Goal: Task Accomplishment & Management: Manage account settings

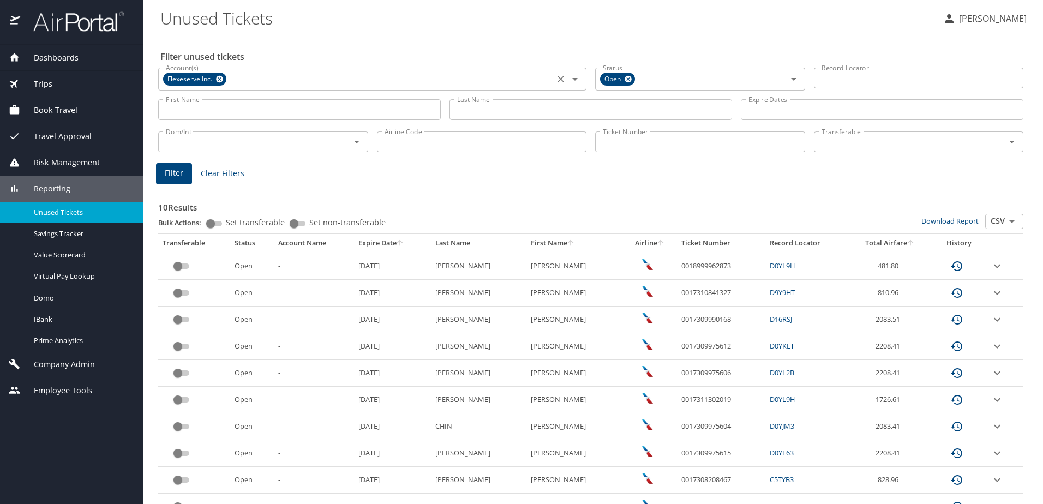
click at [222, 78] on icon at bounding box center [219, 79] width 7 height 7
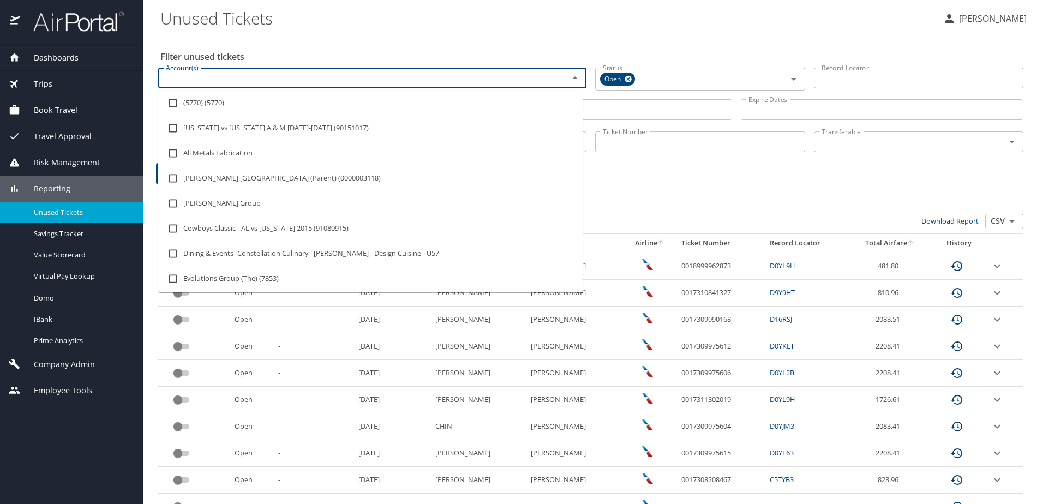
click at [222, 78] on input "Account(s)" at bounding box center [357, 78] width 390 height 14
type input "f"
type input "F"
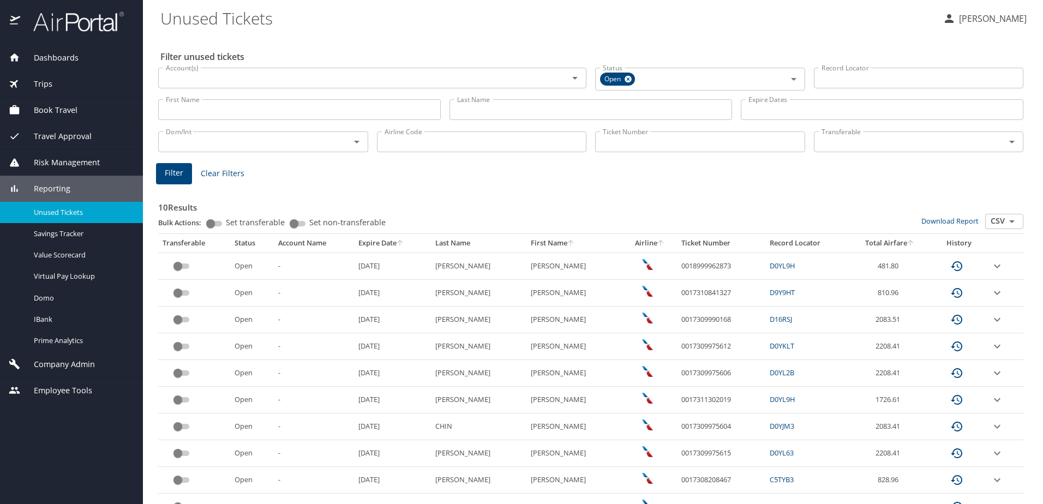
click at [51, 186] on span "Reporting" at bounding box center [45, 189] width 50 height 12
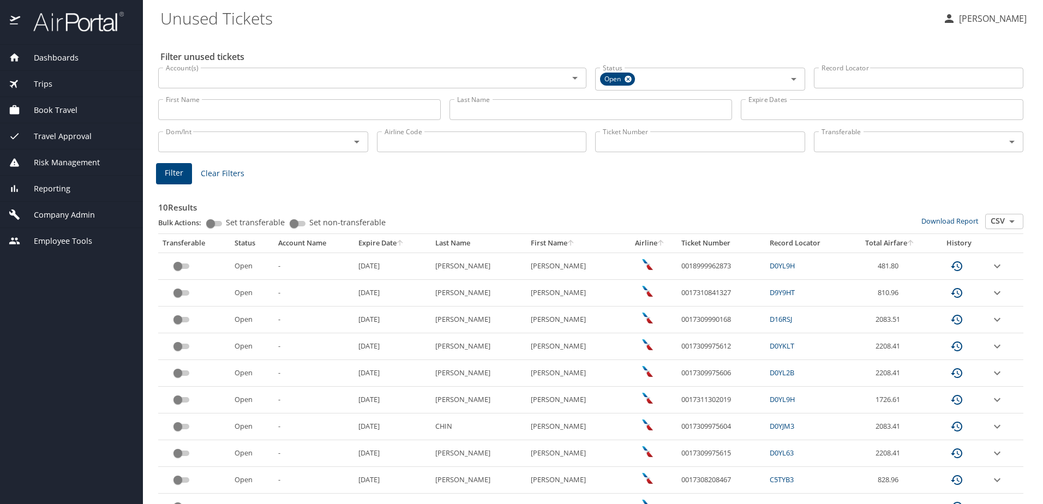
click at [47, 192] on span "Reporting" at bounding box center [45, 189] width 50 height 12
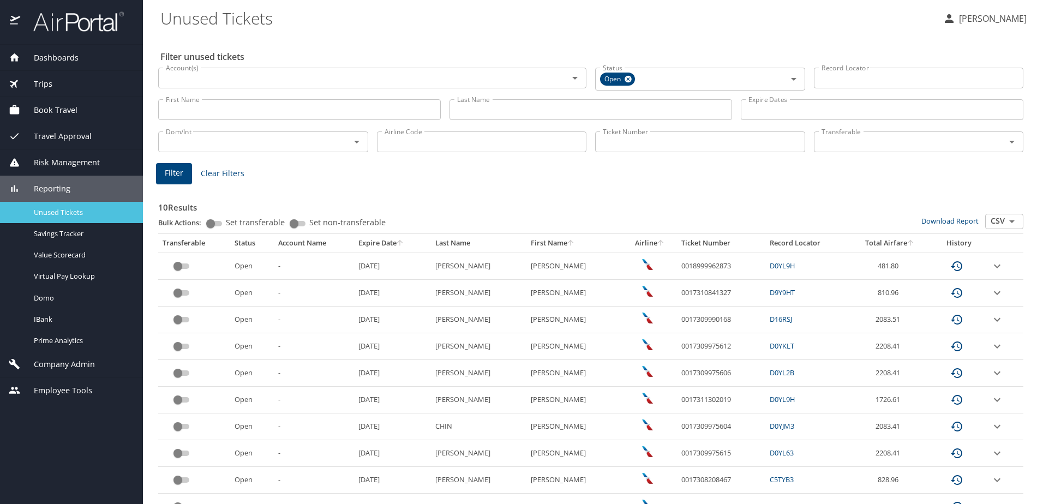
click at [43, 211] on span "Unused Tickets" at bounding box center [82, 212] width 96 height 10
click at [216, 86] on div "Account(s)" at bounding box center [372, 78] width 428 height 21
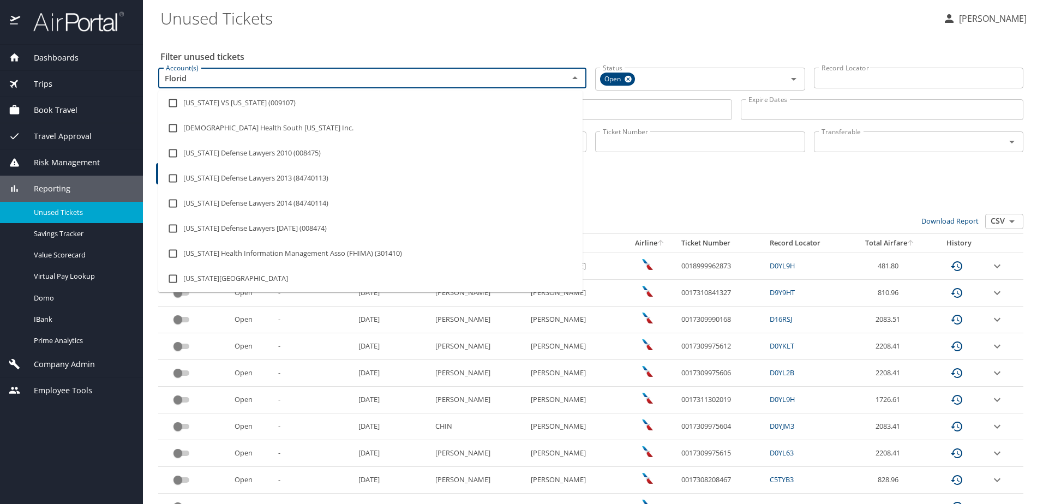
type input "Florida"
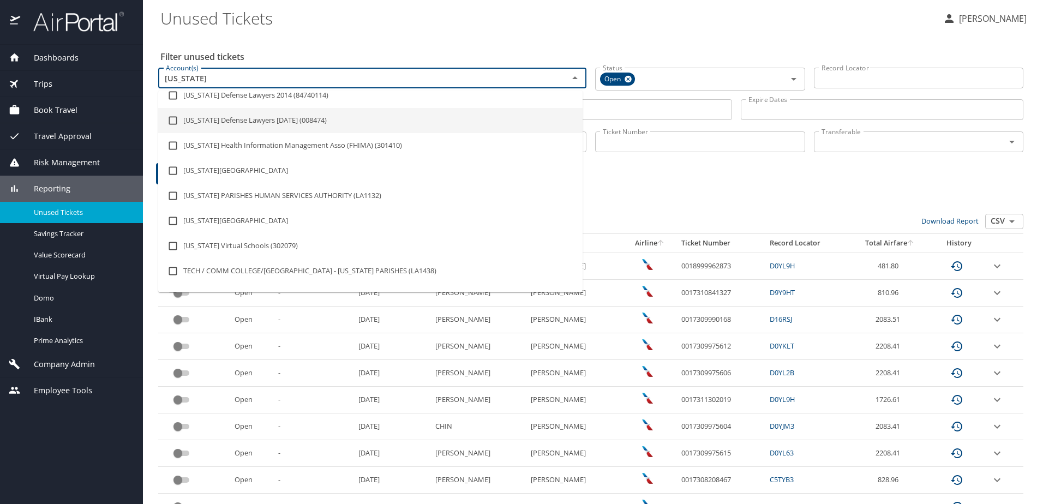
scroll to position [109, 0]
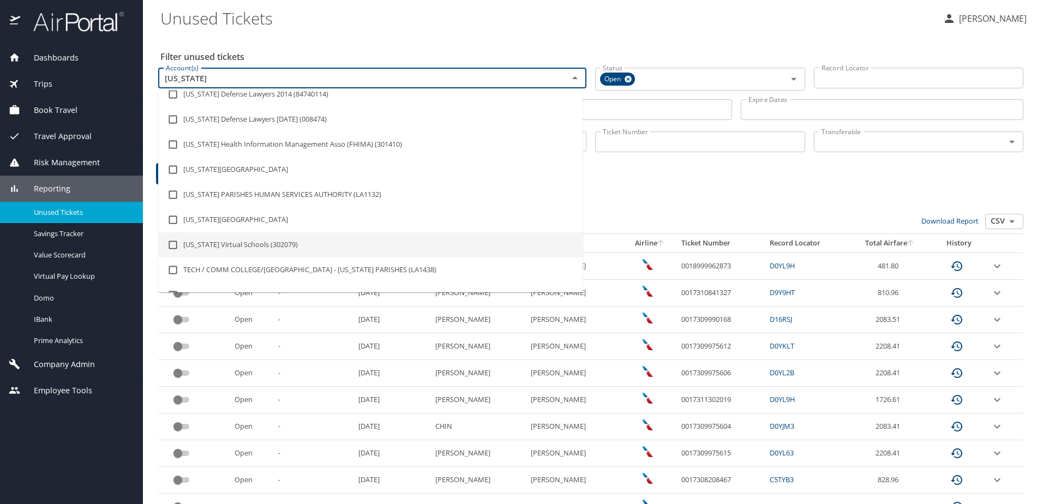
click at [172, 246] on input "checkbox" at bounding box center [173, 245] width 21 height 21
checkbox input "true"
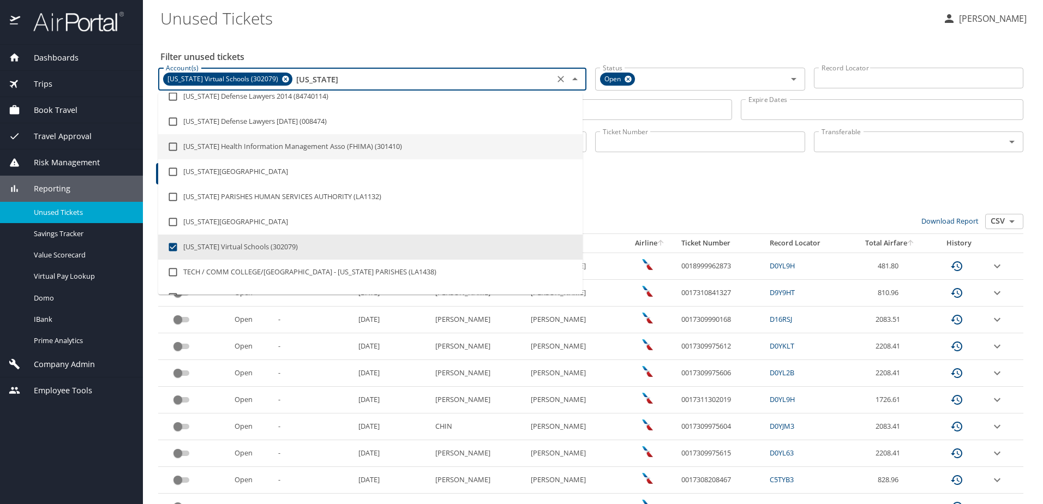
type input "Florida"
click at [692, 209] on h3 "10 Results" at bounding box center [590, 204] width 865 height 19
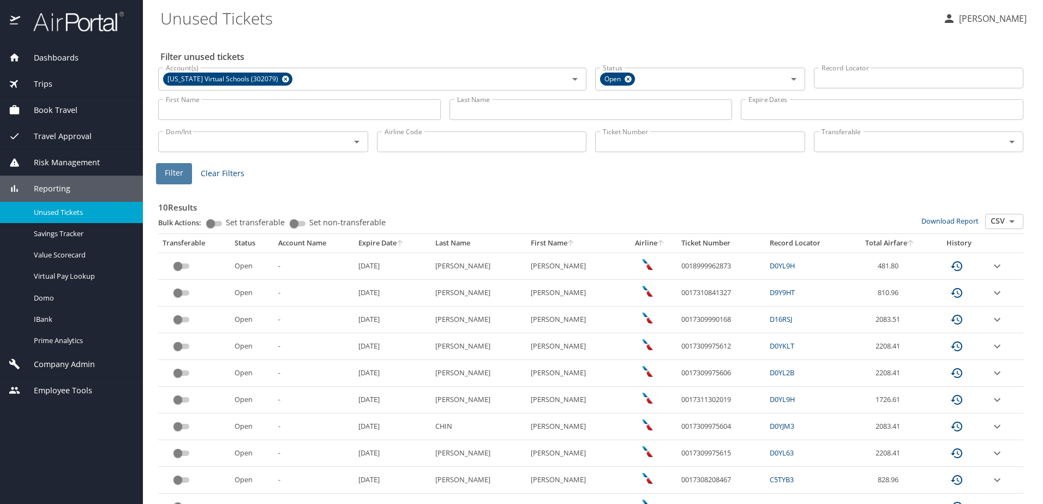
click at [183, 169] on button "Filter" at bounding box center [174, 173] width 36 height 21
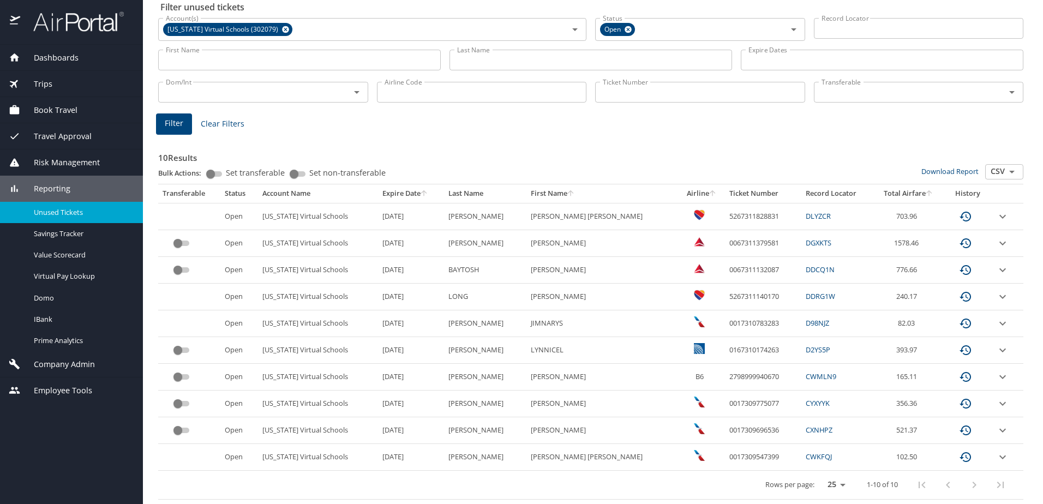
scroll to position [0, 0]
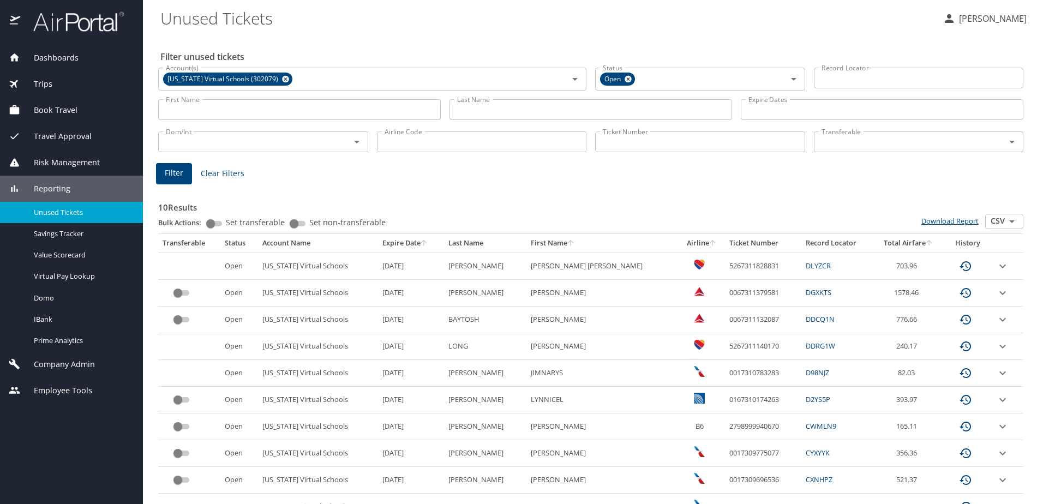
click at [949, 218] on link "Download Report" at bounding box center [950, 221] width 57 height 10
click at [38, 361] on span "Company Admin" at bounding box center [57, 365] width 75 height 12
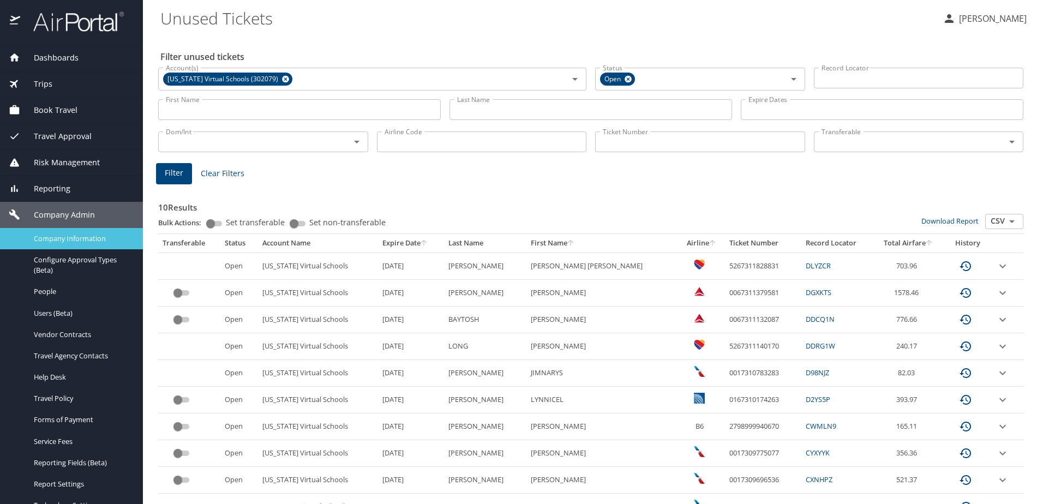
click at [55, 237] on span "Company Information" at bounding box center [82, 239] width 96 height 10
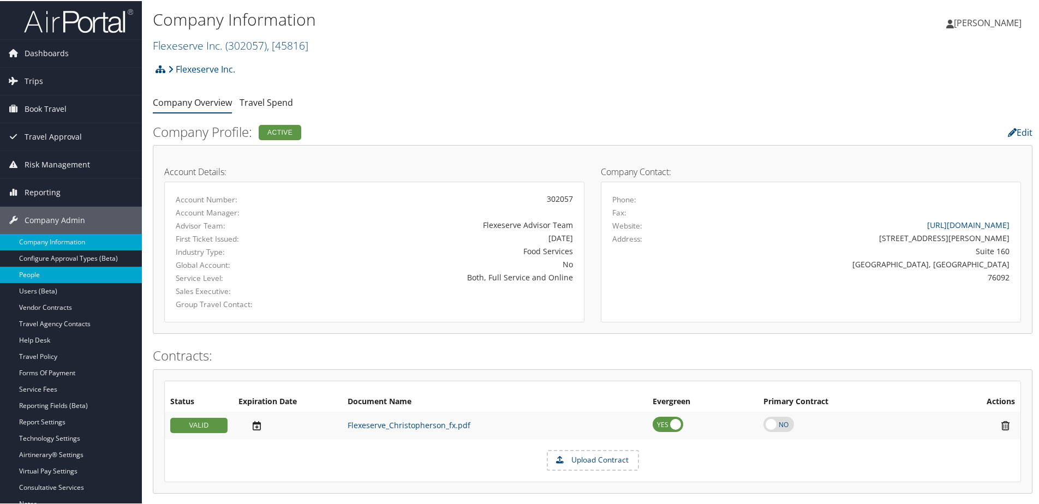
click at [32, 272] on link "People" at bounding box center [71, 274] width 142 height 16
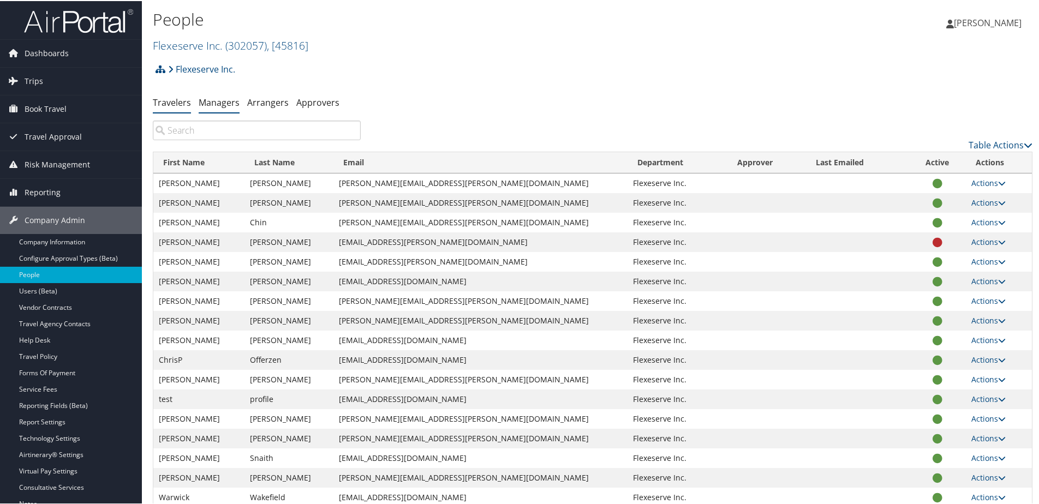
click at [208, 102] on link "Managers" at bounding box center [219, 101] width 41 height 12
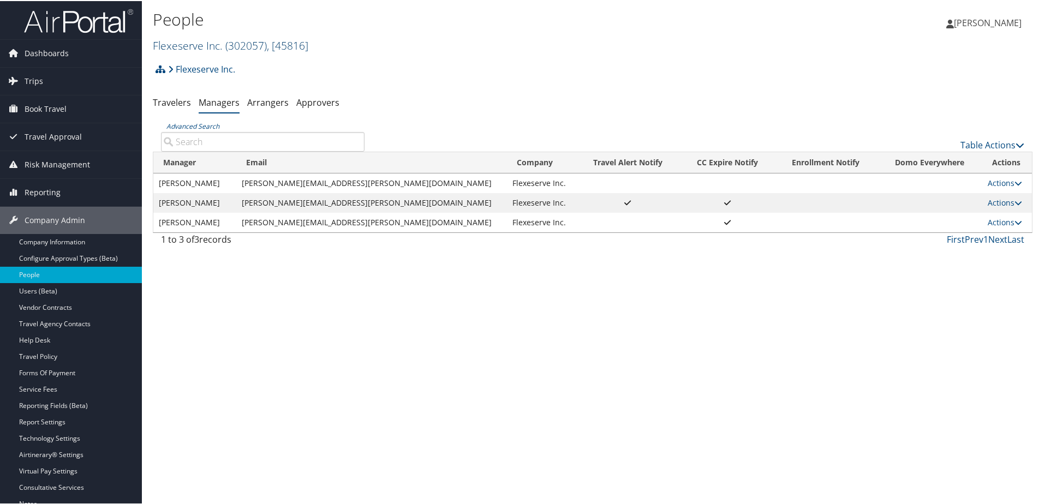
click at [182, 40] on link "Flexeserve Inc. ( 302057 ) , [ 45816 ]" at bounding box center [231, 44] width 156 height 15
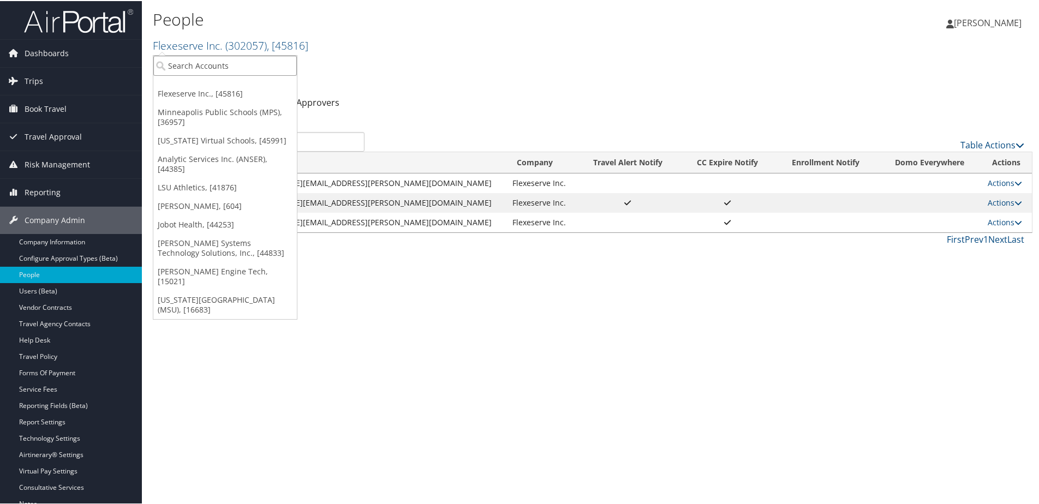
click at [182, 70] on input "search" at bounding box center [225, 65] width 144 height 20
type input "Lifewave"
click at [196, 87] on div "Lifewave Inc (301817), [43474]" at bounding box center [227, 85] width 160 height 10
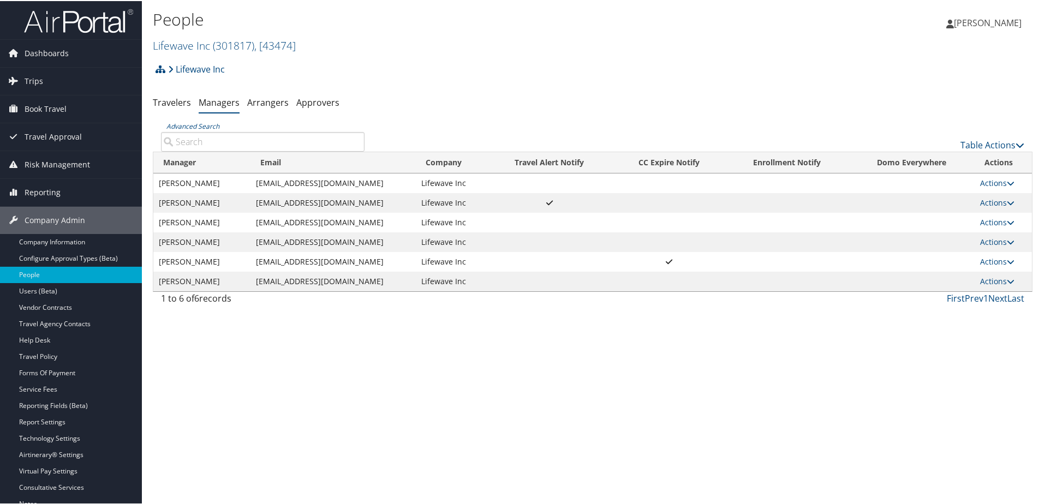
paste input "[PERSON_NAME]"
type input "[PERSON_NAME]"
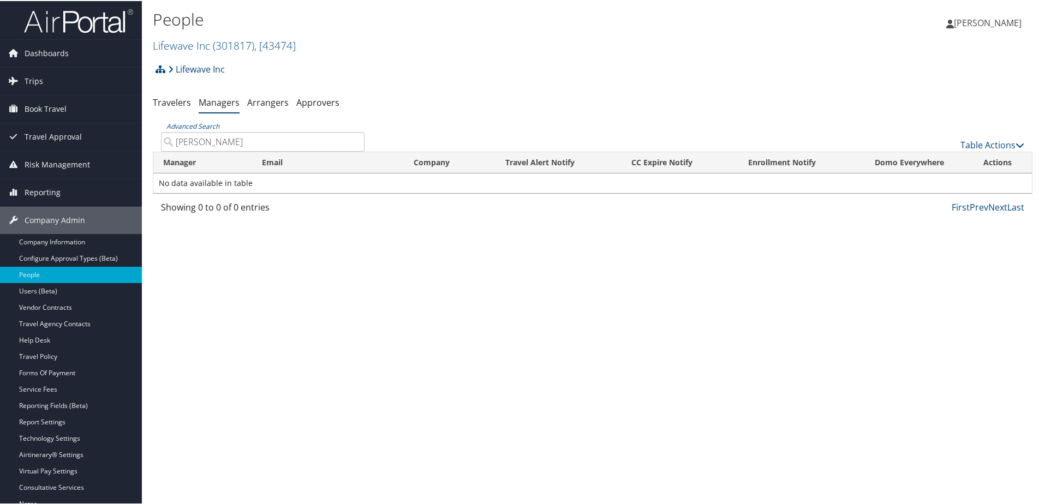
click at [353, 143] on input "[PERSON_NAME]" at bounding box center [263, 141] width 204 height 20
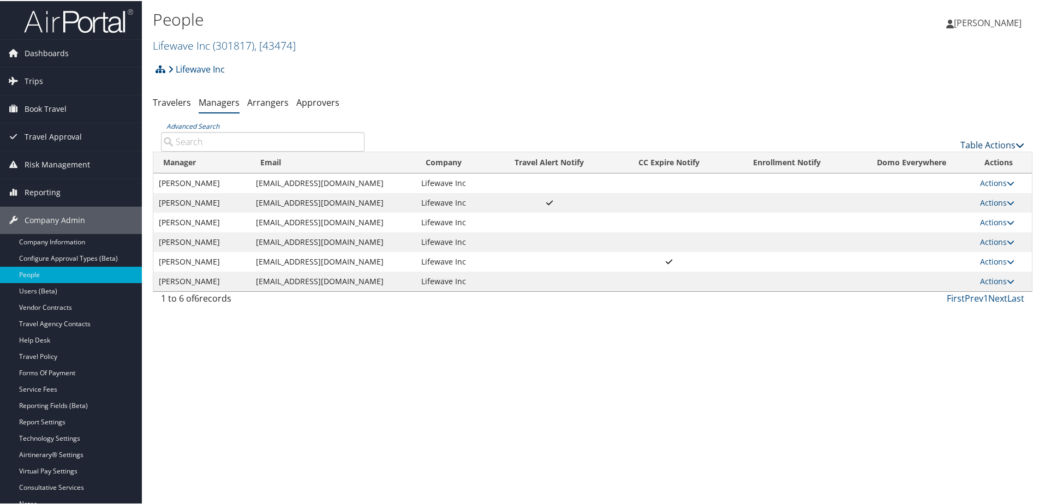
click at [967, 142] on link "Table Actions" at bounding box center [992, 144] width 64 height 12
click at [900, 158] on link "Add New Travel Manager" at bounding box center [956, 161] width 144 height 19
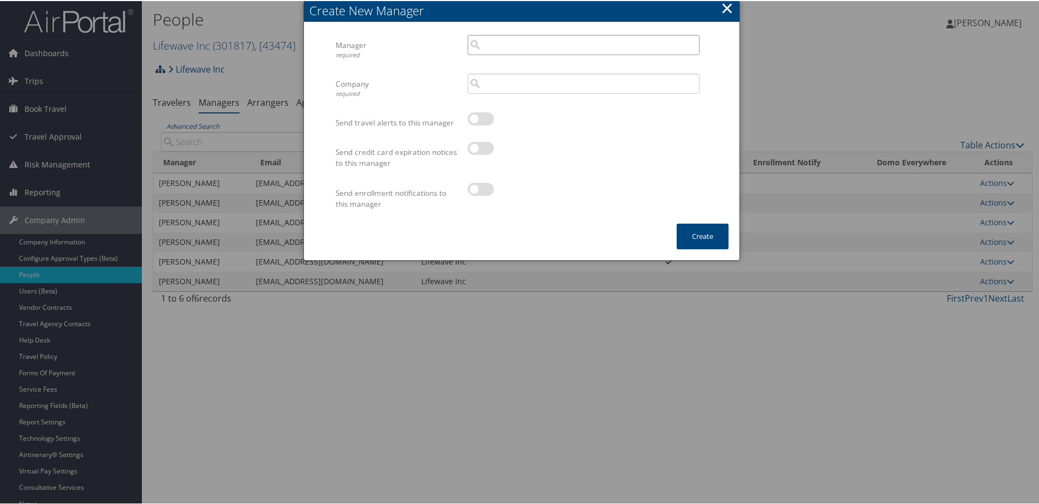
paste input "[PERSON_NAME]"
type input "[PERSON_NAME]"
click at [689, 47] on input "[PERSON_NAME]" at bounding box center [584, 44] width 232 height 20
click at [724, 5] on button "×" at bounding box center [727, 7] width 13 height 22
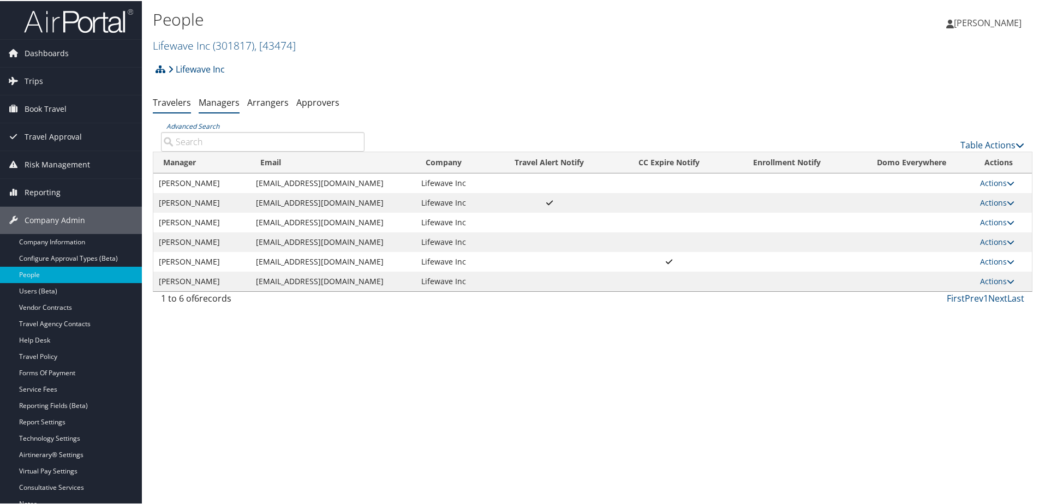
click at [174, 98] on link "Travelers" at bounding box center [172, 101] width 38 height 12
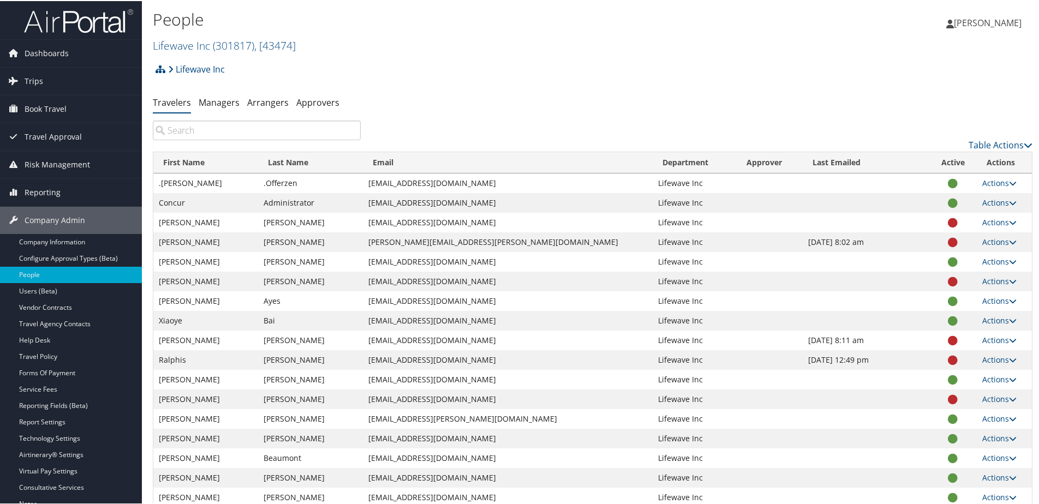
paste input "[PERSON_NAME]"
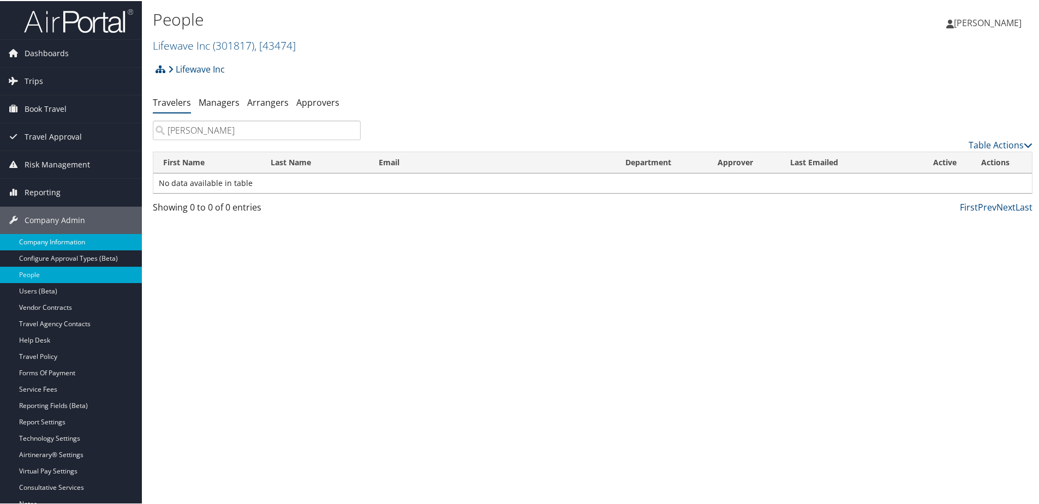
type input "[PERSON_NAME]"
click at [49, 244] on link "Company Information" at bounding box center [71, 241] width 142 height 16
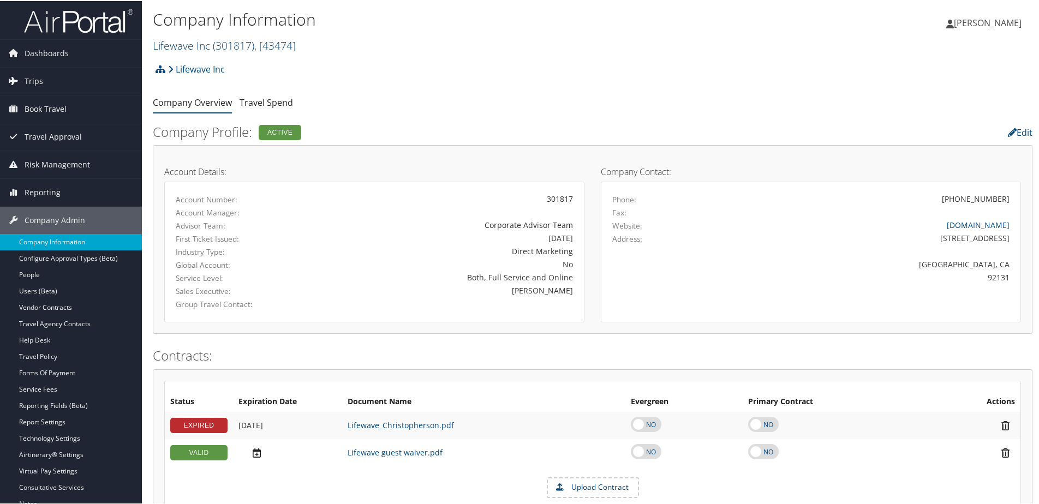
click at [205, 43] on link "Lifewave Inc ( 301817 ) , [ 43474 ]" at bounding box center [224, 44] width 143 height 15
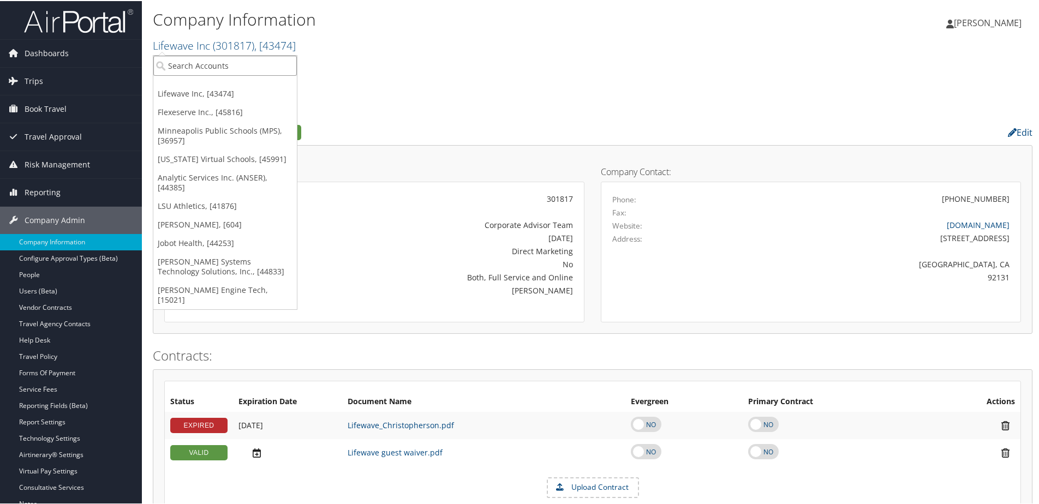
click at [201, 56] on input "search" at bounding box center [225, 65] width 144 height 20
type input "anser"
click at [204, 88] on div "Analytic Services Inc. (ANSER) (301907), [44385]" at bounding box center [265, 85] width 237 height 10
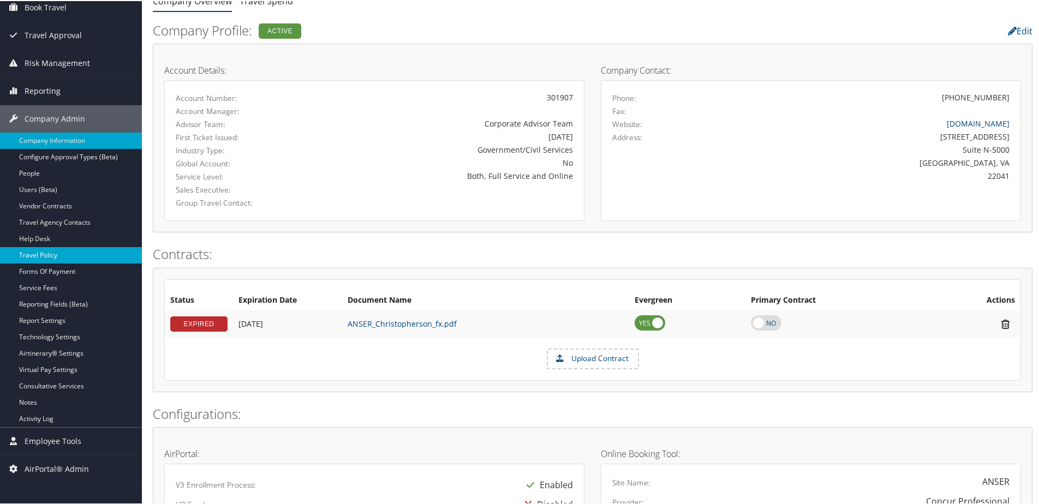
scroll to position [109, 0]
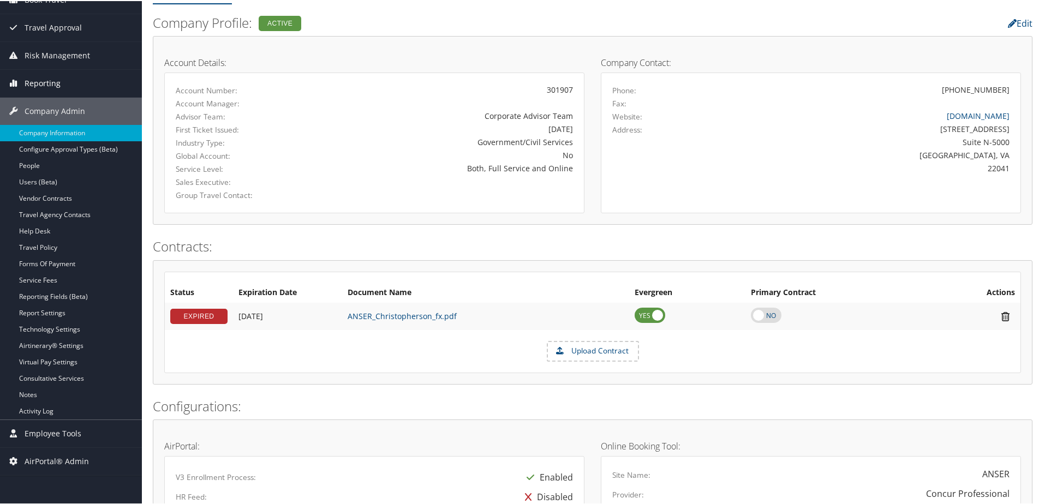
click at [45, 84] on span "Reporting" at bounding box center [43, 82] width 36 height 27
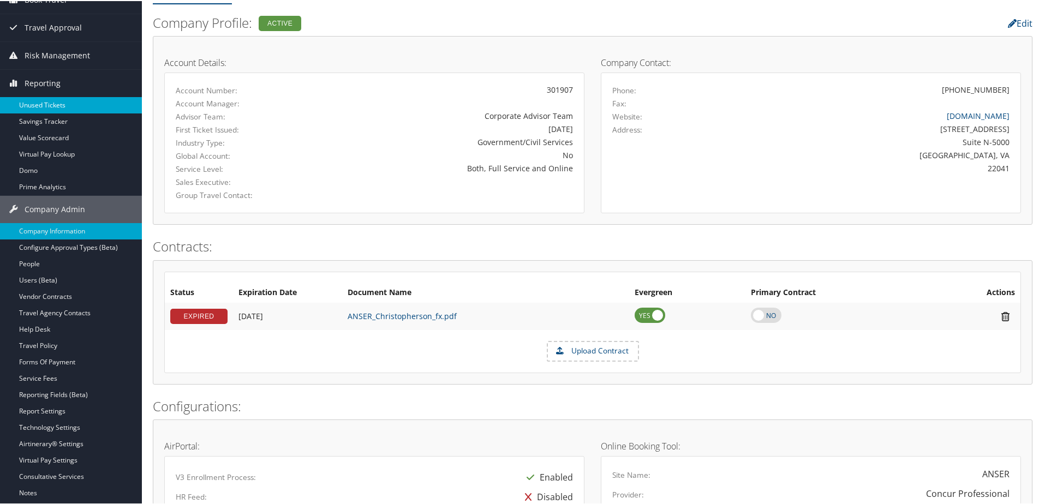
click at [44, 111] on link "Unused Tickets" at bounding box center [71, 104] width 142 height 16
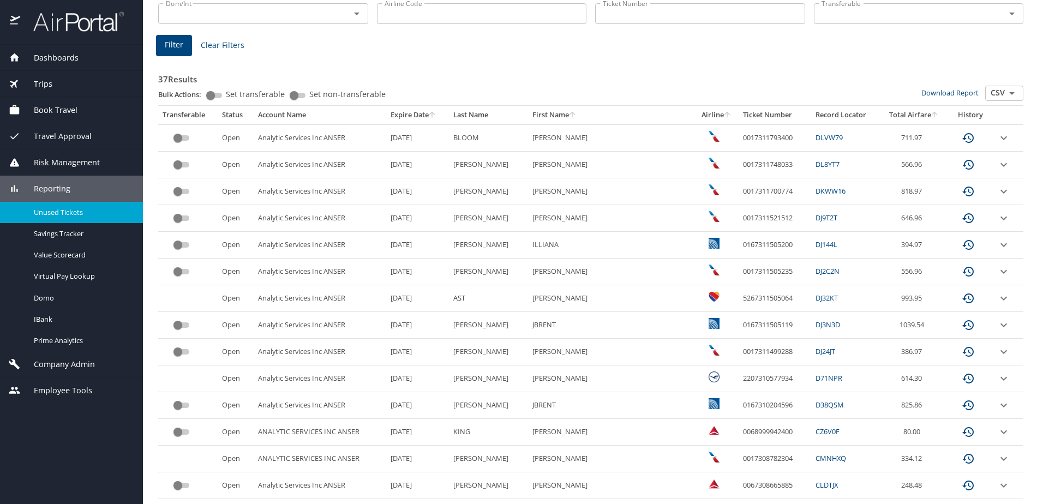
scroll to position [164, 0]
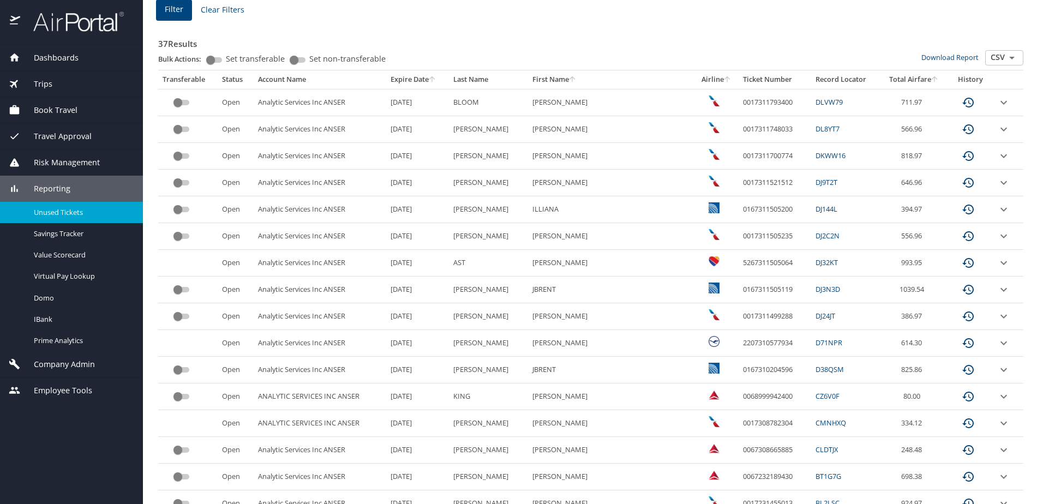
click at [56, 363] on span "Company Admin" at bounding box center [57, 365] width 75 height 12
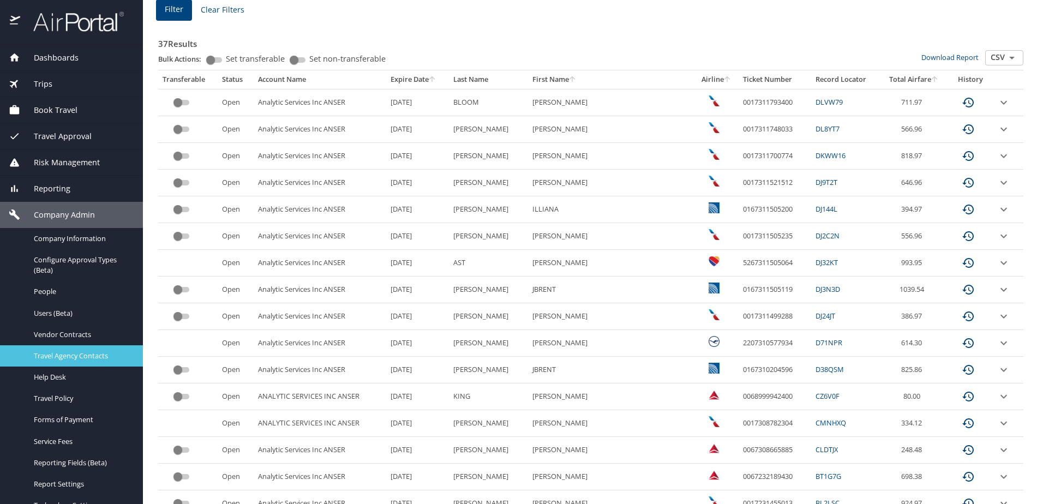
click at [67, 355] on span "Travel Agency Contacts" at bounding box center [82, 356] width 96 height 10
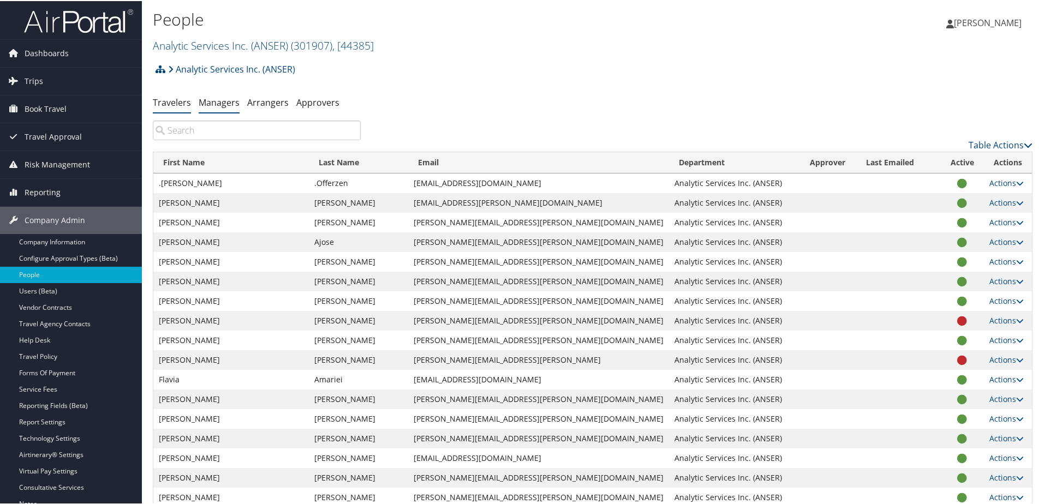
click at [217, 103] on link "Managers" at bounding box center [219, 101] width 41 height 12
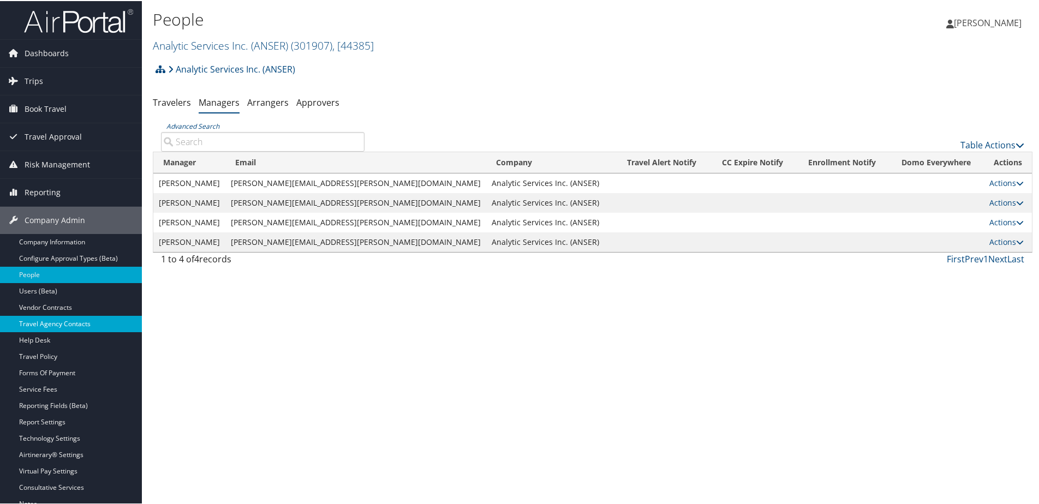
click at [47, 320] on link "Travel Agency Contacts" at bounding box center [71, 323] width 142 height 16
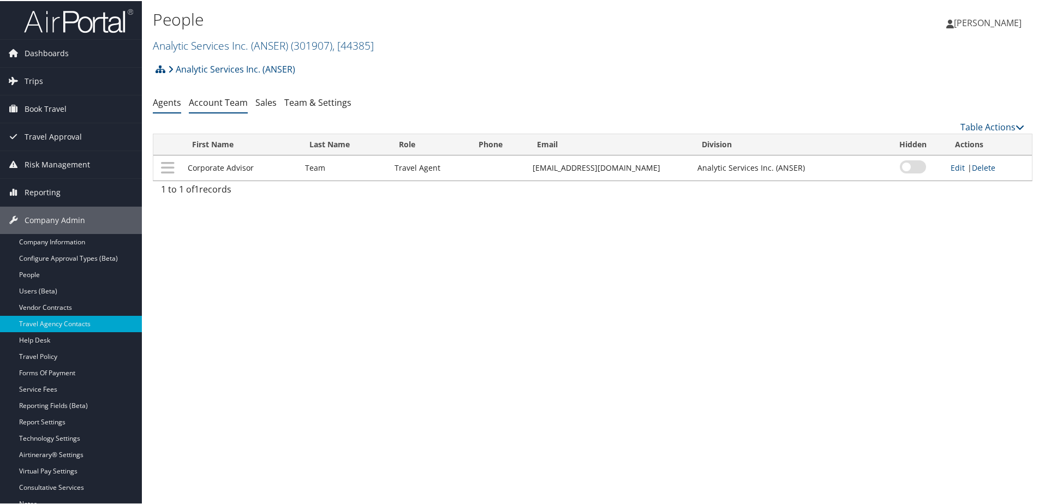
click at [226, 104] on link "Account Team" at bounding box center [218, 101] width 59 height 12
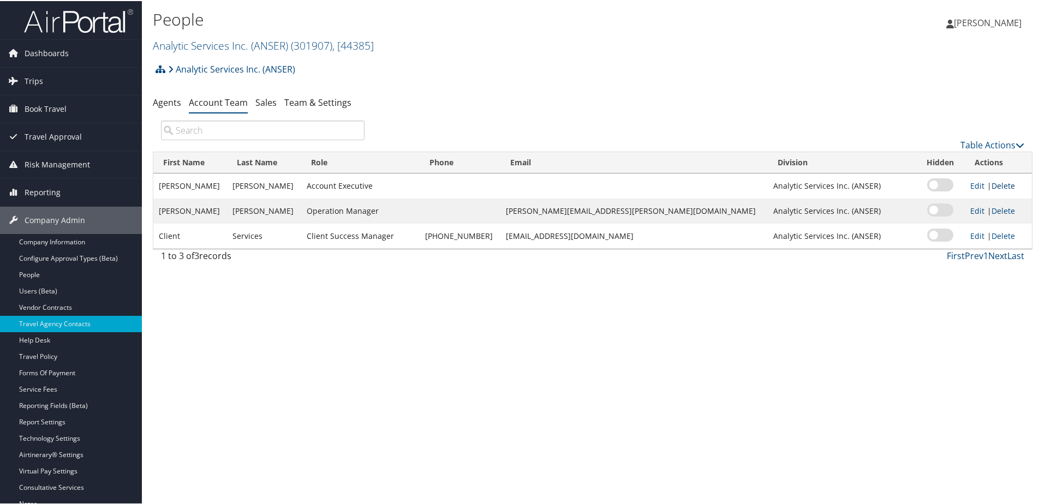
click at [991, 186] on link "Delete" at bounding box center [1002, 185] width 23 height 10
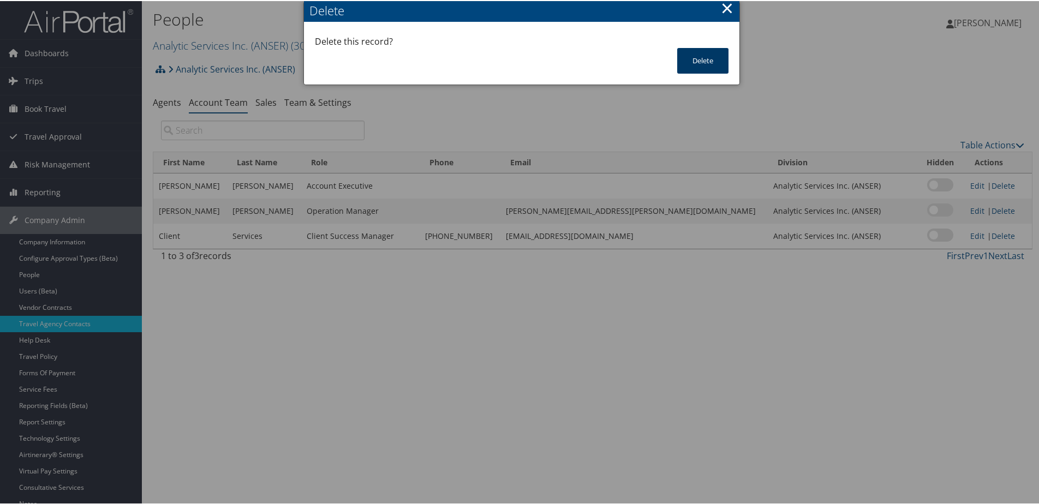
click at [692, 64] on button "Delete" at bounding box center [702, 60] width 51 height 26
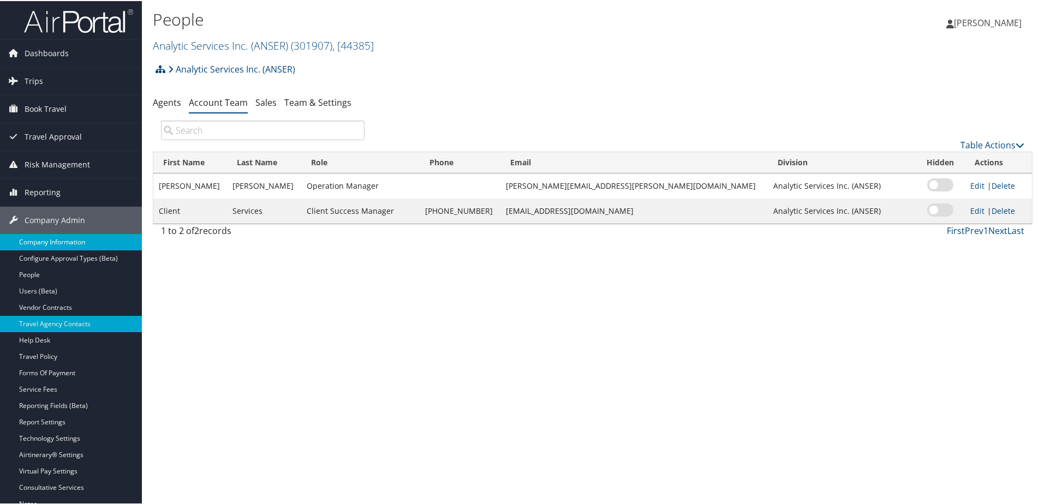
click at [58, 238] on link "Company Information" at bounding box center [71, 241] width 142 height 16
